Goal: Information Seeking & Learning: Learn about a topic

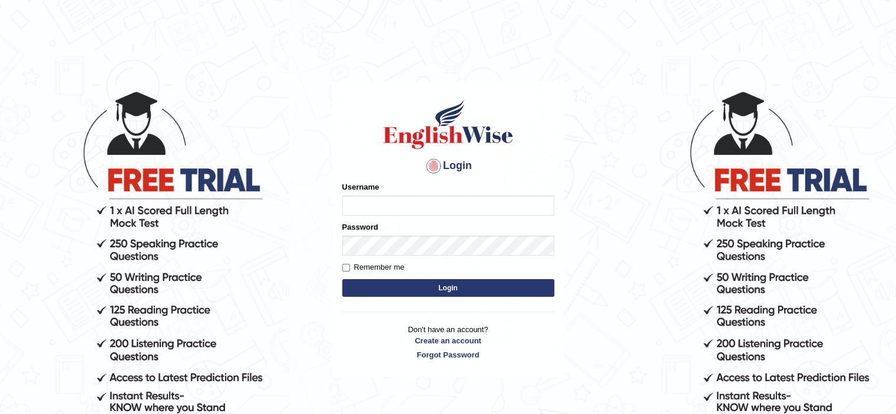
type input "HuseyinU"
click at [386, 198] on input "HuseyinU" at bounding box center [448, 206] width 212 height 20
click at [373, 285] on button "Login" at bounding box center [448, 288] width 212 height 18
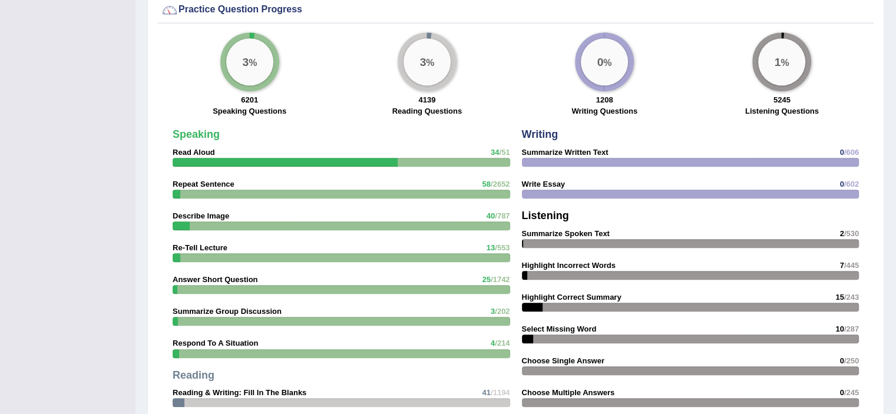
scroll to position [943, 0]
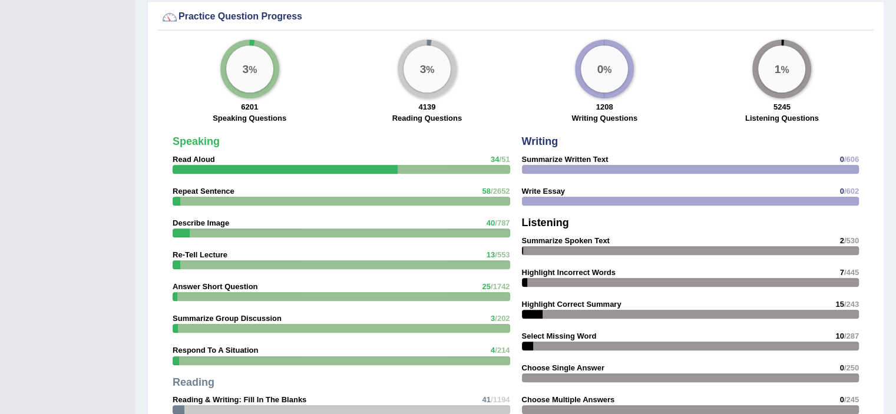
click at [273, 165] on div at bounding box center [285, 169] width 225 height 9
click at [410, 165] on div at bounding box center [342, 169] width 338 height 9
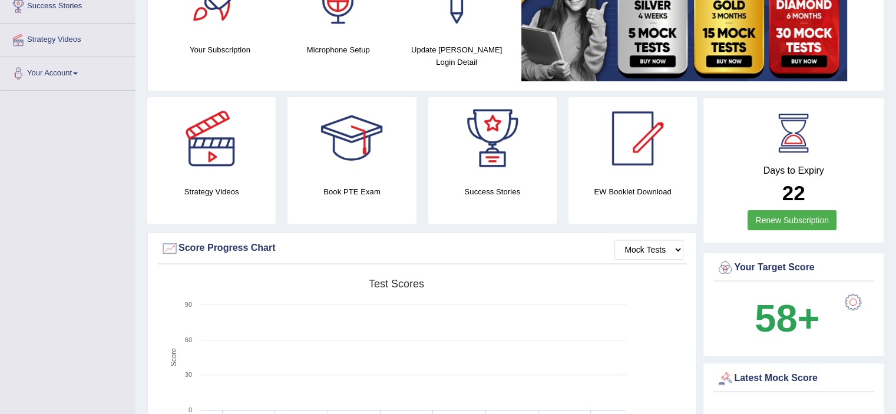
scroll to position [0, 0]
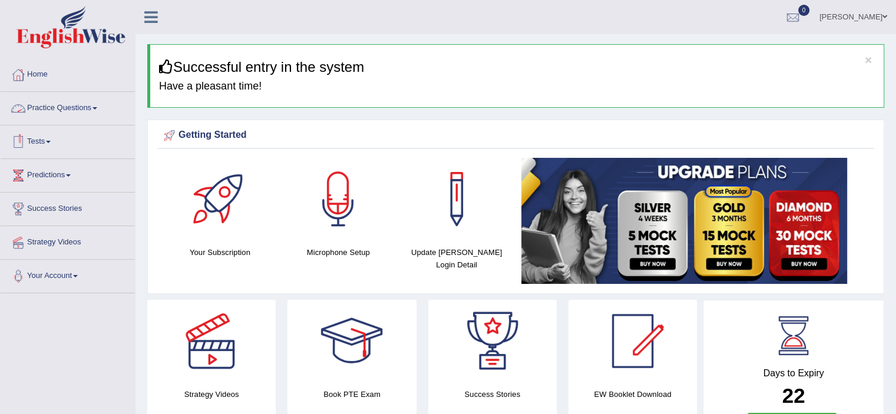
click at [97, 103] on link "Practice Questions" at bounding box center [68, 106] width 134 height 29
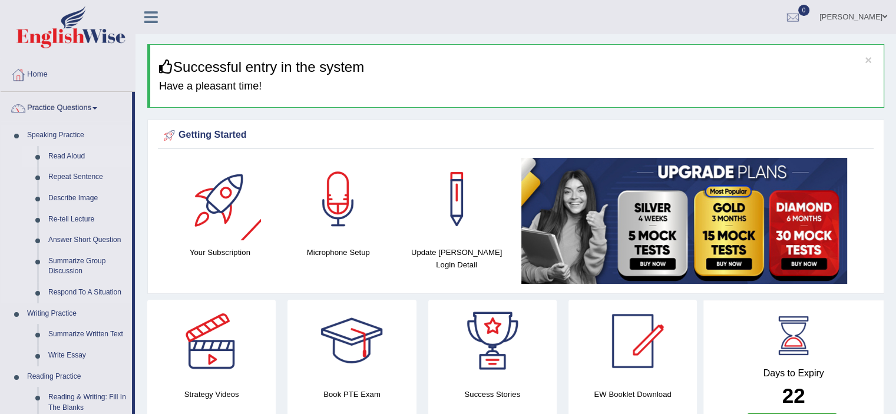
click at [78, 158] on link "Read Aloud" at bounding box center [87, 156] width 89 height 21
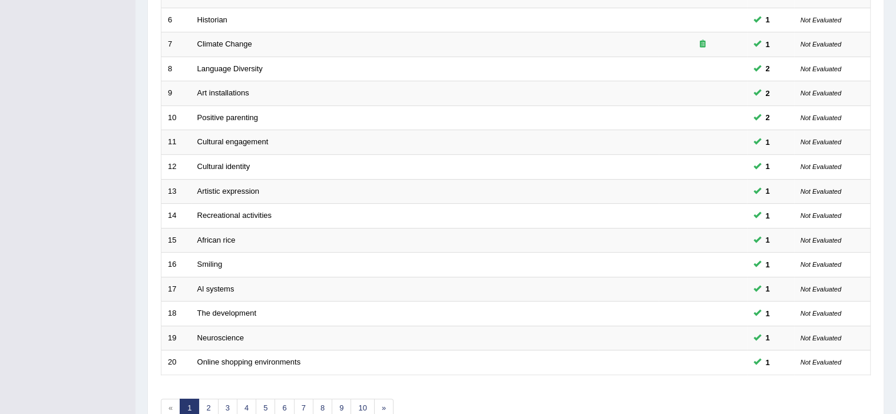
scroll to position [362, 0]
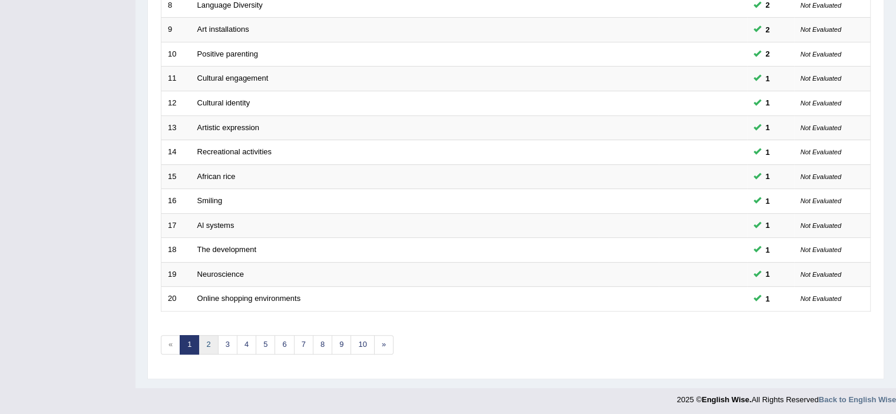
click at [210, 336] on link "2" at bounding box center [208, 344] width 19 height 19
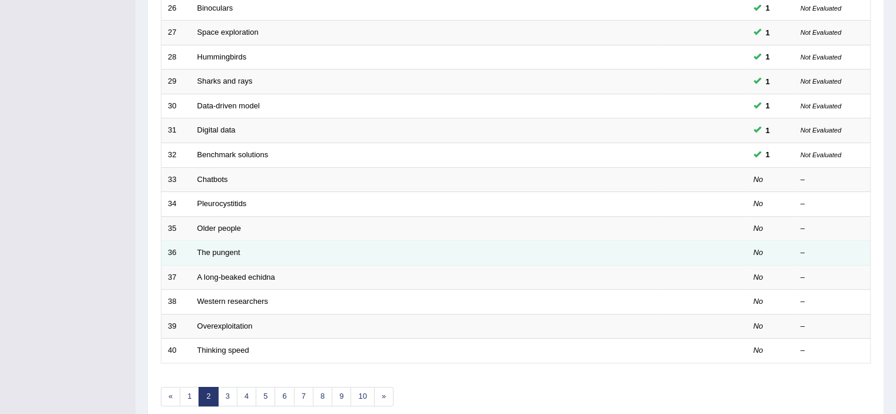
scroll to position [353, 0]
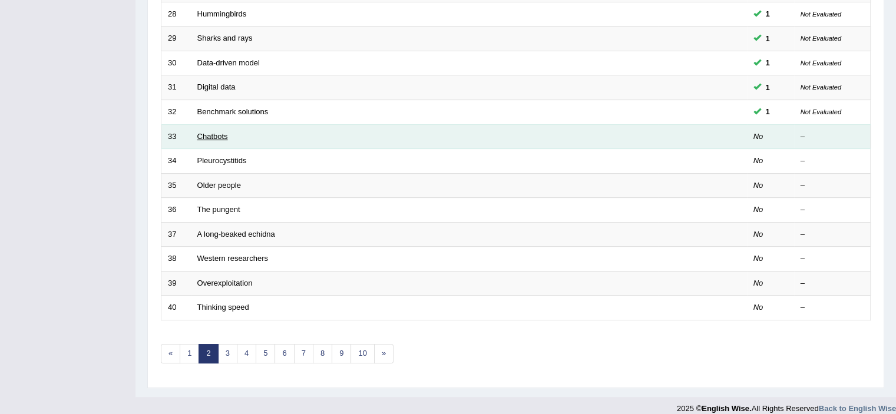
click at [199, 132] on link "Chatbots" at bounding box center [212, 136] width 31 height 9
